Goal: Task Accomplishment & Management: Use online tool/utility

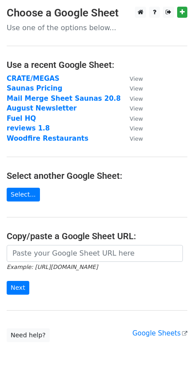
click at [46, 80] on strong "CRATE/MEGAS" at bounding box center [33, 79] width 53 height 8
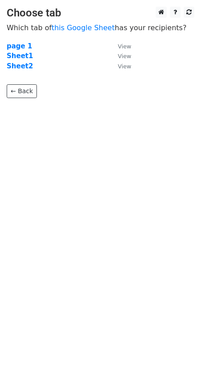
click at [20, 67] on strong "Sheet2" at bounding box center [20, 66] width 26 height 8
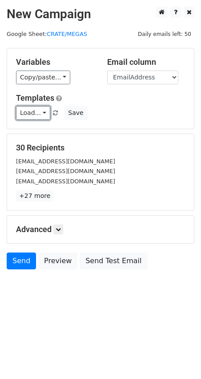
click at [33, 108] on link "Load..." at bounding box center [33, 113] width 34 height 14
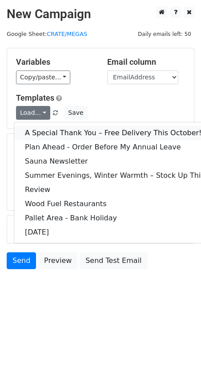
click at [49, 135] on link "A Special Thank You – Free Delivery This October!" at bounding box center [138, 133] width 248 height 14
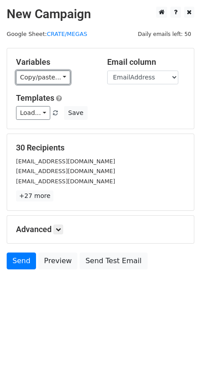
click at [59, 83] on link "Copy/paste..." at bounding box center [43, 78] width 54 height 14
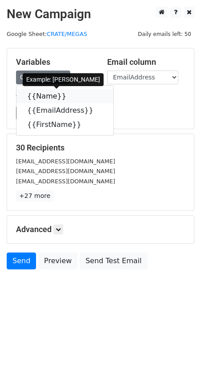
click at [88, 95] on link "{{Name}}" at bounding box center [64, 96] width 97 height 14
